Goal: Transaction & Acquisition: Purchase product/service

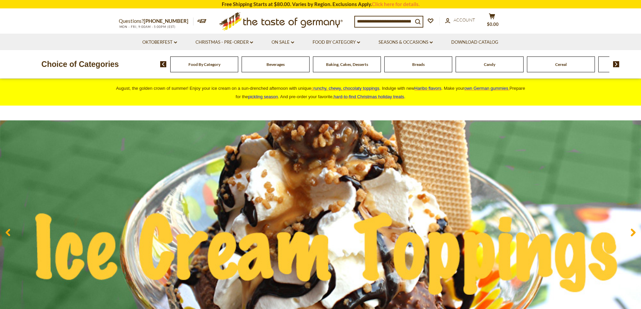
click at [156, 49] on li "Oktoberfest dropdown_arrow All Oktoberfest Oktoberfest Foods Party Supplies" at bounding box center [160, 42] width 52 height 16
click at [157, 43] on link "Oktoberfest dropdown_arrow" at bounding box center [159, 42] width 35 height 7
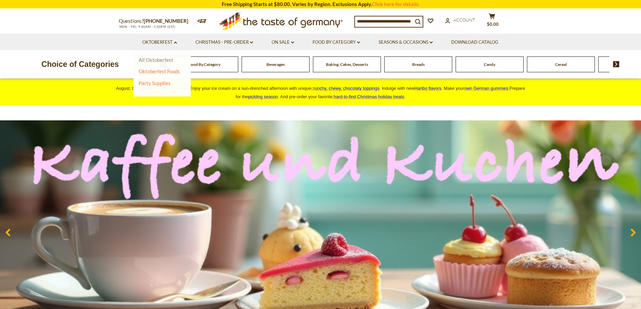
click at [159, 58] on link "All Oktoberfest" at bounding box center [156, 60] width 35 height 6
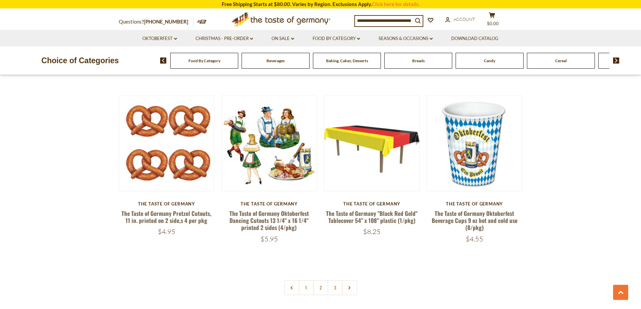
scroll to position [1513, 0]
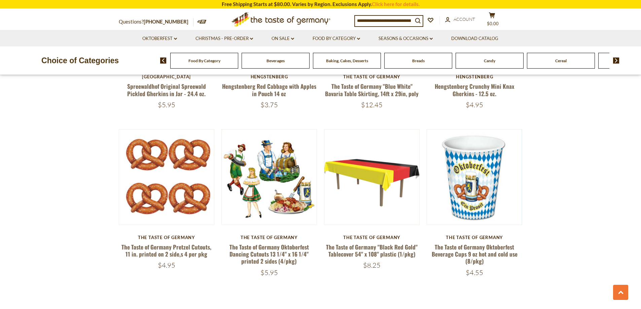
click at [386, 20] on input at bounding box center [384, 20] width 58 height 9
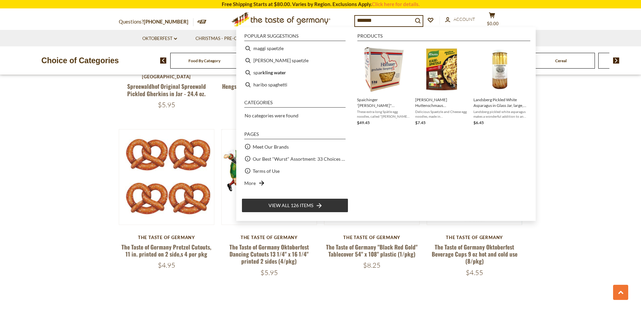
type input "********"
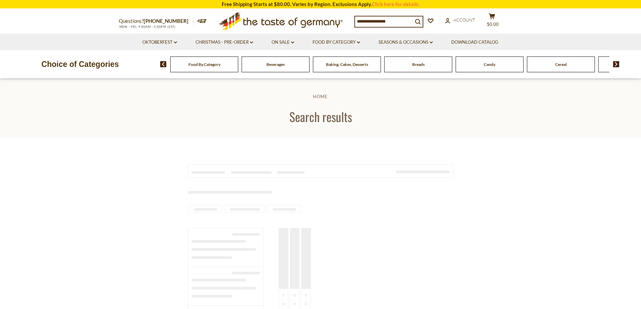
type input "********"
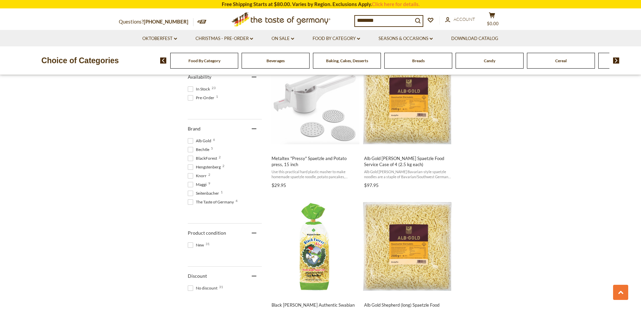
scroll to position [336, 0]
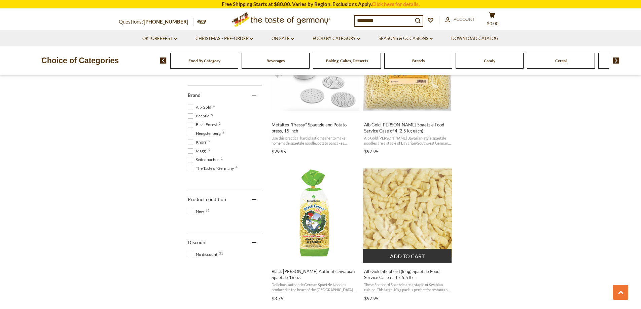
click at [430, 225] on img "Alb Gold Shepherd (long) Spaetzle Food Service Case of 4 x 5.5 lbs." at bounding box center [407, 212] width 89 height 89
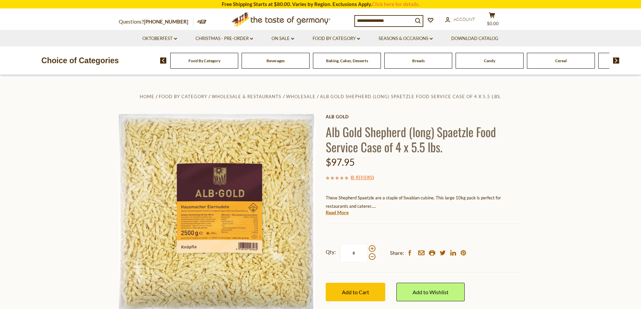
scroll to position [34, 0]
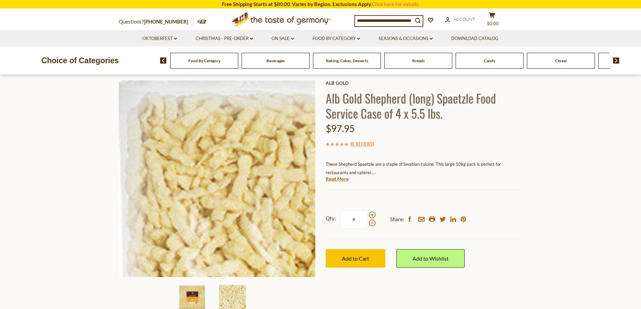
drag, startPoint x: 355, startPoint y: 215, endPoint x: 310, endPoint y: 219, distance: 45.0
click at [310, 219] on div "Home Food By Category Wholesale & Restaurants Wholesale Alb Gold Shepherd (long…" at bounding box center [321, 188] width 414 height 259
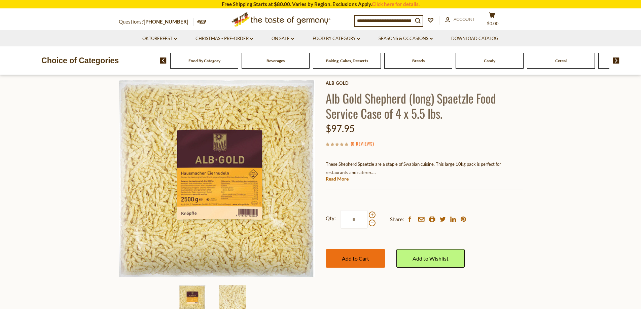
type input "*"
click at [369, 253] on button "Add to Cart" at bounding box center [356, 258] width 60 height 18
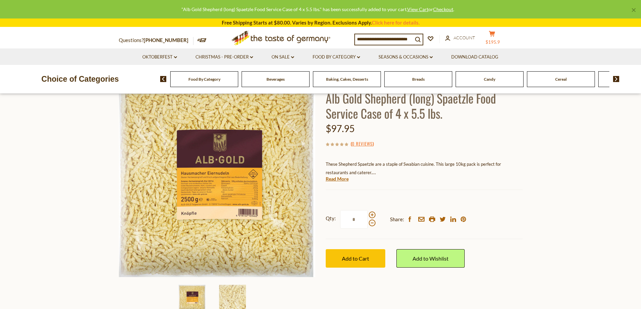
click at [495, 34] on icon at bounding box center [492, 34] width 6 height 6
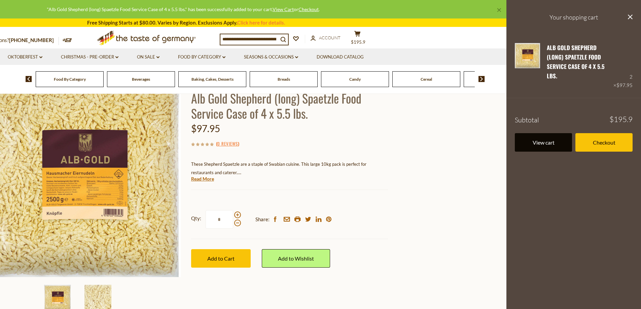
click at [549, 137] on link "View cart" at bounding box center [543, 142] width 57 height 18
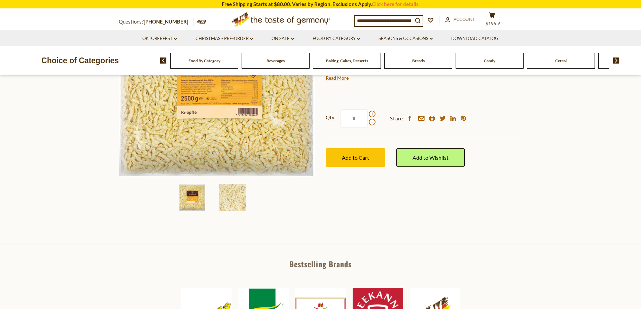
scroll to position [168, 0]
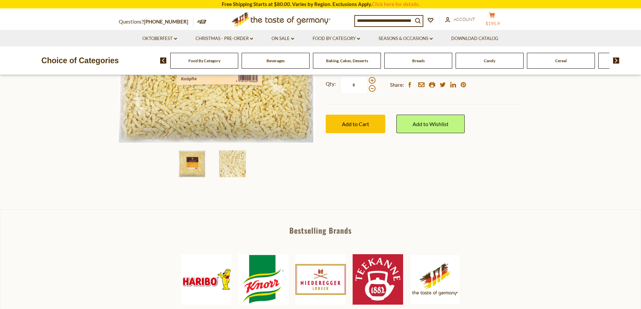
click at [495, 18] on icon "cart" at bounding box center [492, 15] width 6 height 6
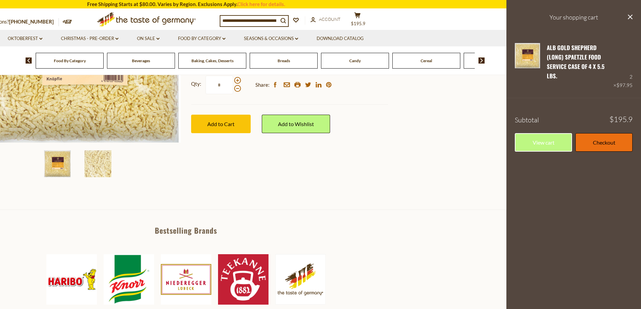
click at [611, 138] on link "Checkout" at bounding box center [603, 142] width 57 height 18
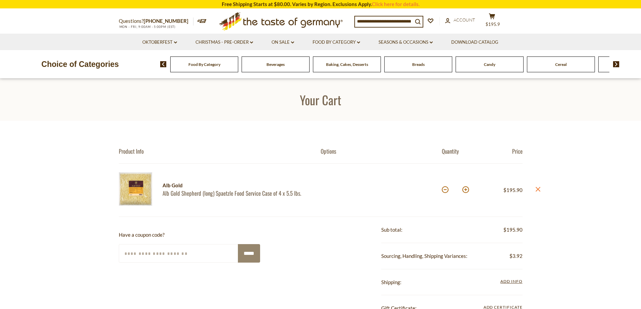
click at [128, 188] on img at bounding box center [136, 189] width 34 height 34
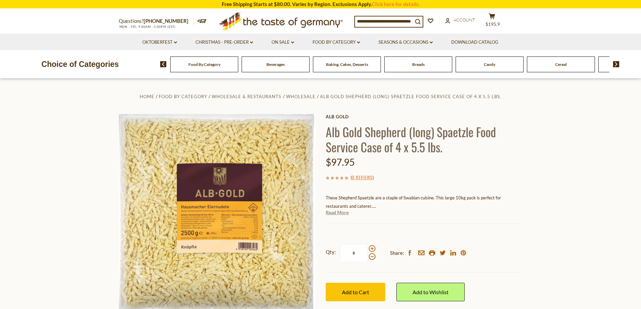
click at [342, 213] on link "Read More" at bounding box center [337, 212] width 23 height 7
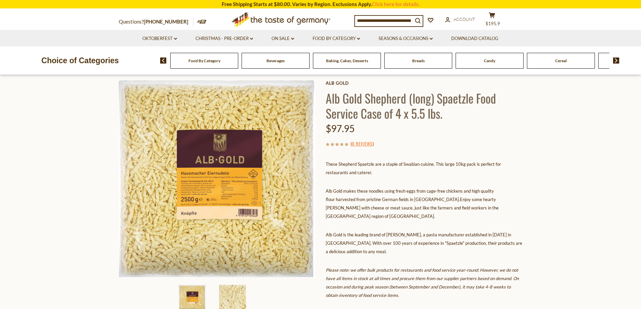
scroll to position [101, 0]
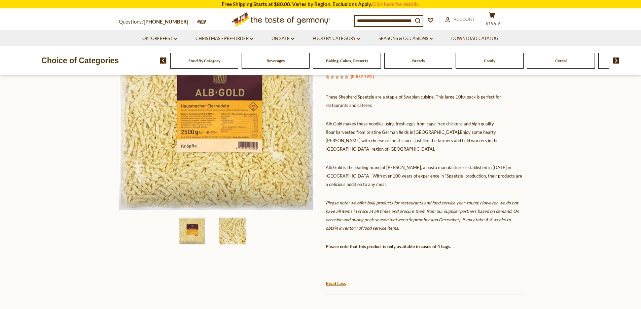
click at [225, 229] on img at bounding box center [232, 231] width 27 height 27
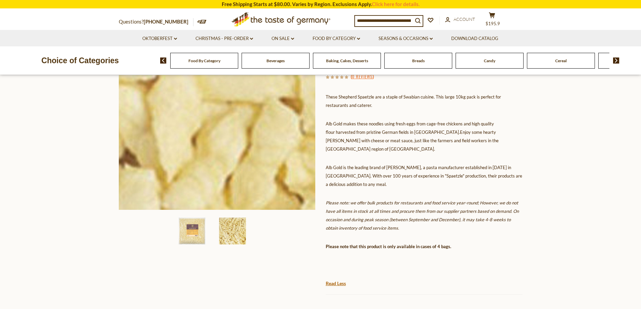
scroll to position [0, 0]
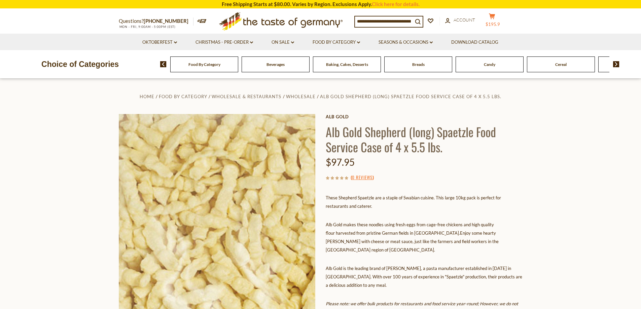
click at [497, 21] on button "cart $195.9" at bounding box center [492, 21] width 20 height 17
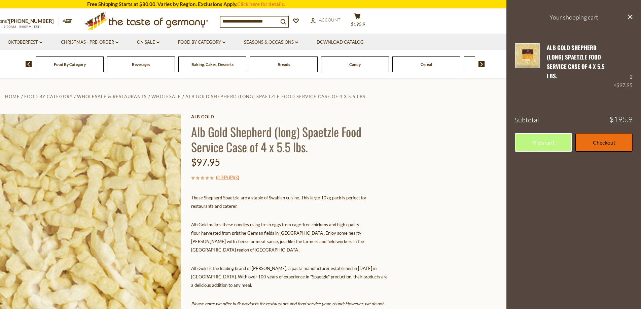
click at [620, 135] on link "Checkout" at bounding box center [603, 142] width 57 height 18
